Goal: Navigation & Orientation: Find specific page/section

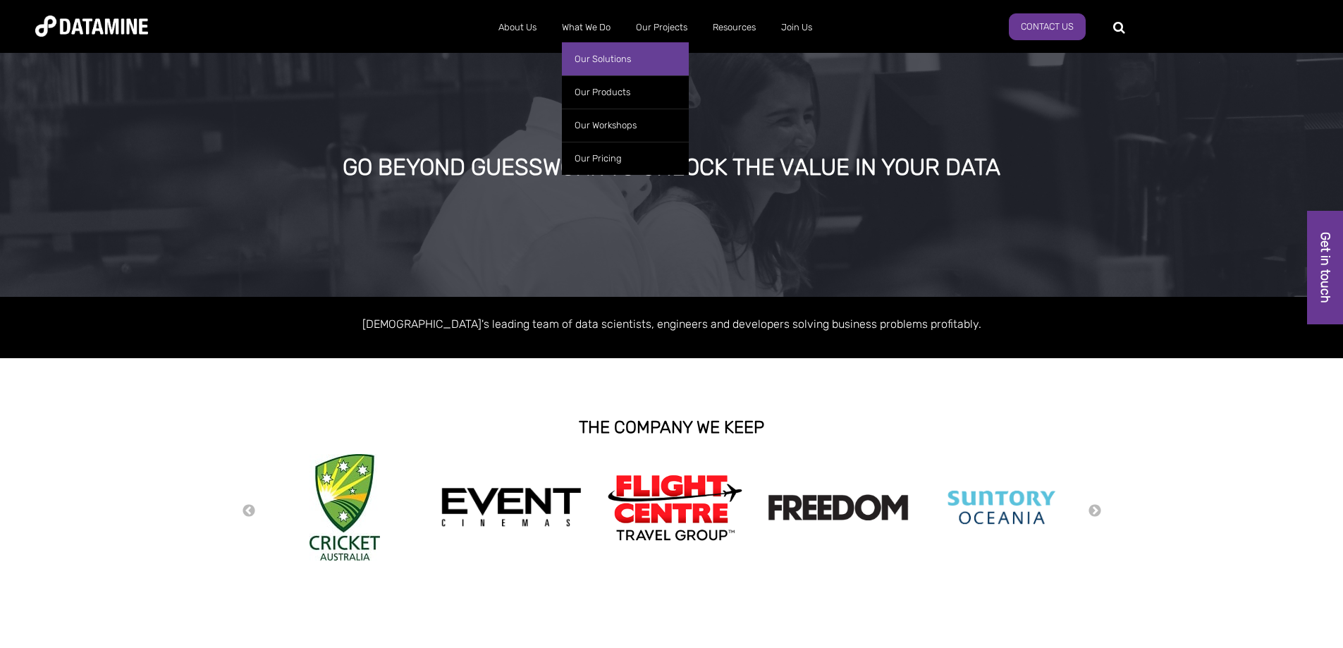
click at [591, 56] on link "Our Solutions" at bounding box center [625, 58] width 127 height 33
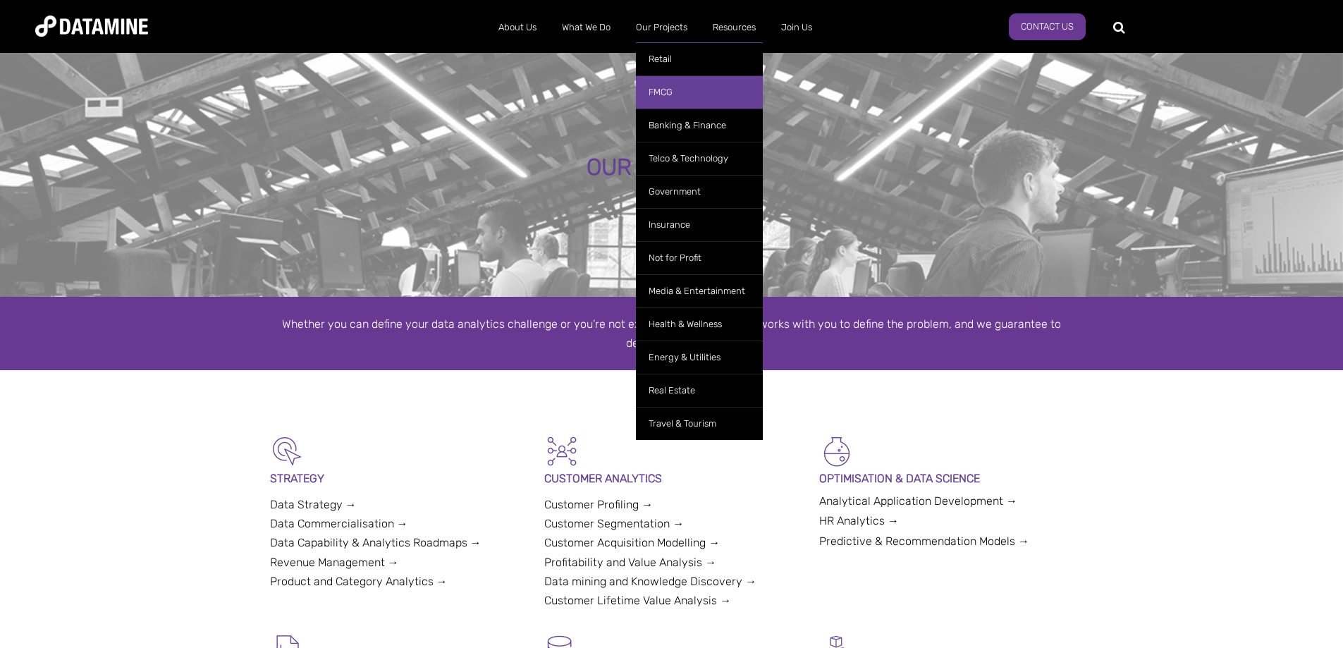
click at [664, 88] on link "FMCG" at bounding box center [699, 91] width 127 height 33
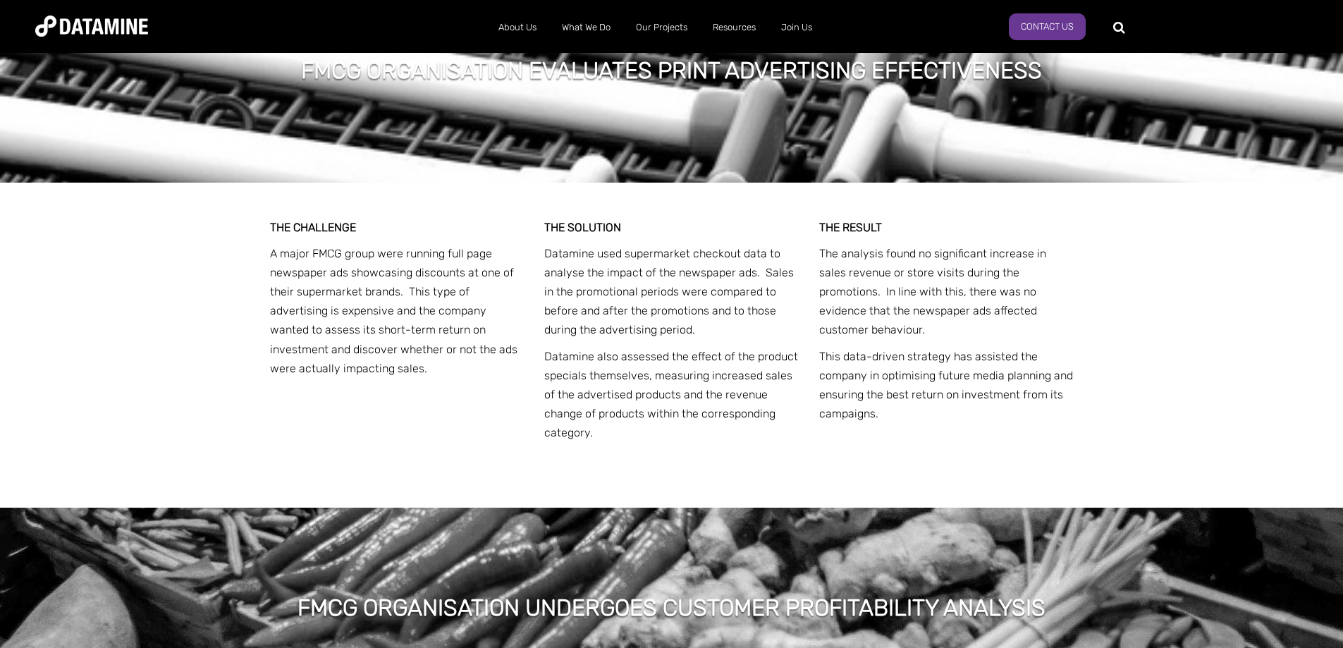
scroll to position [2044, 0]
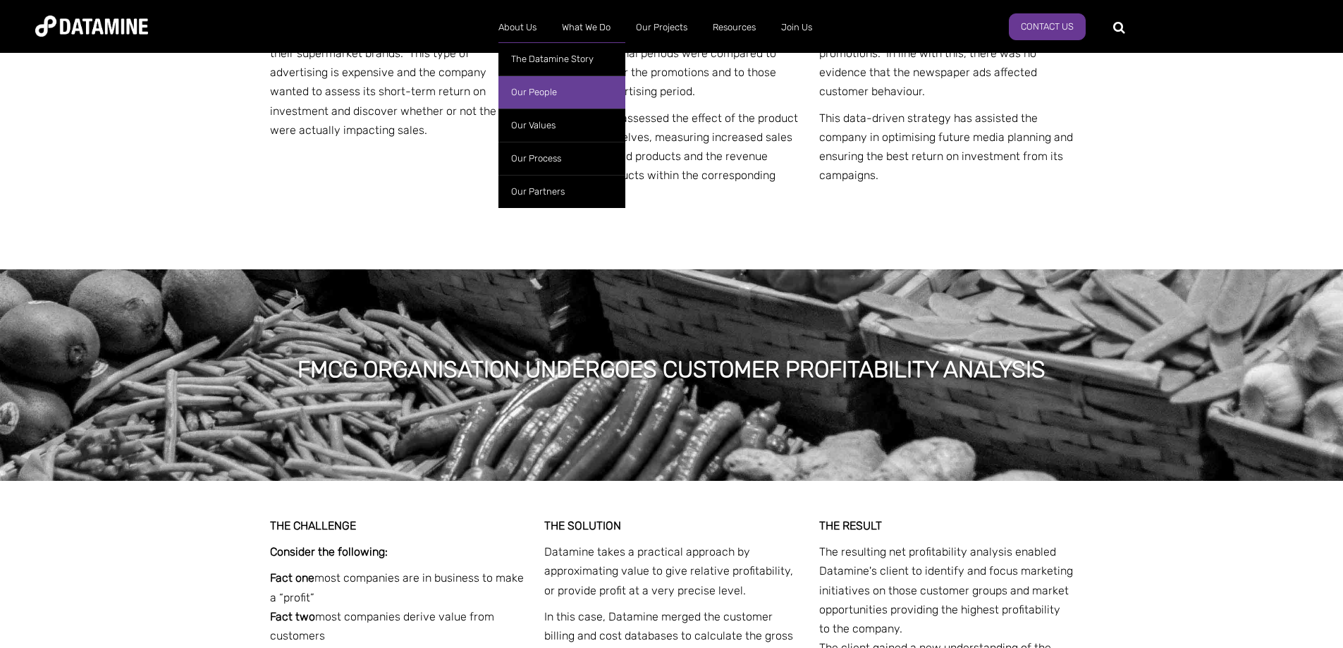
click at [537, 92] on link "Our People" at bounding box center [561, 91] width 127 height 33
